Goal: Check status

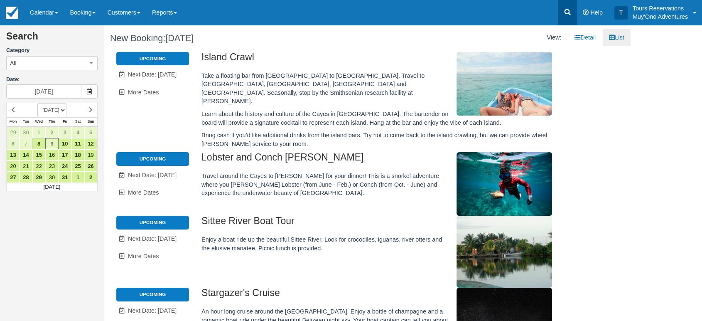
click at [563, 15] on link at bounding box center [567, 12] width 19 height 25
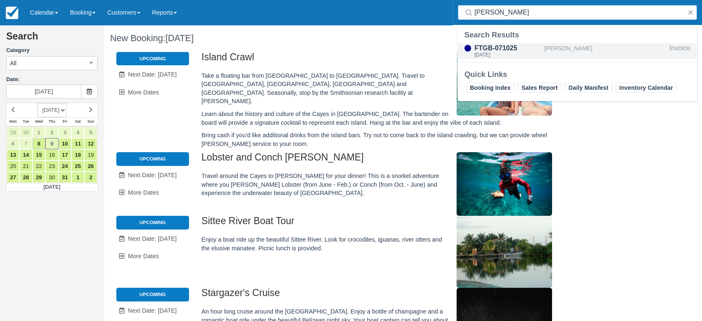
type input "reuss"
click at [549, 48] on div "[PERSON_NAME]" at bounding box center [605, 51] width 122 height 16
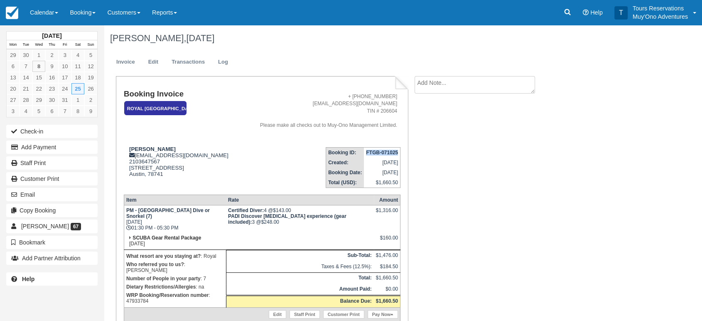
drag, startPoint x: 367, startPoint y: 154, endPoint x: 239, endPoint y: 5, distance: 196.2
click at [399, 154] on td "FTGB-071025" at bounding box center [382, 152] width 36 height 10
